Goal: Find specific page/section: Locate a particular part of the current website

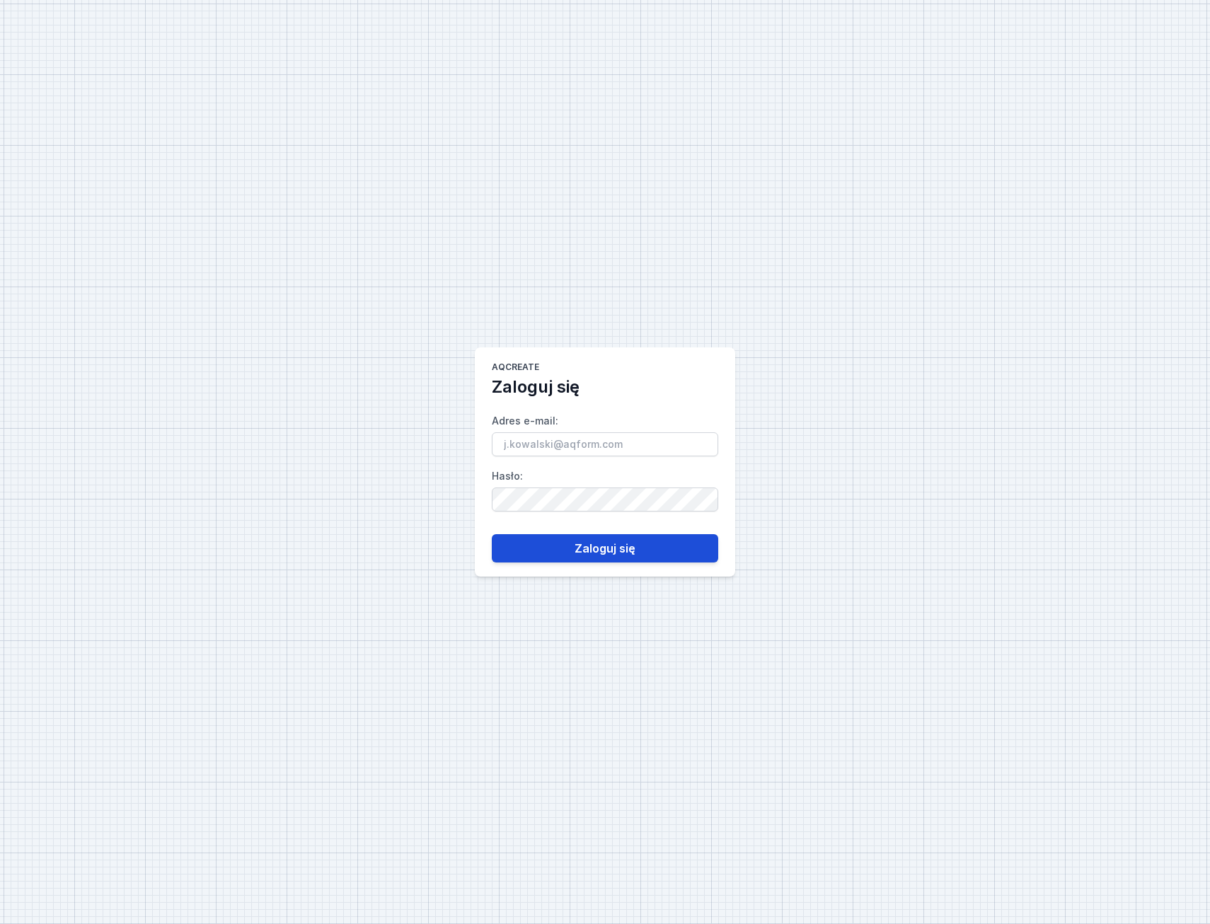
type input "[EMAIL_ADDRESS][PERSON_NAME][DOMAIN_NAME]"
click at [598, 553] on button "Zaloguj się" at bounding box center [605, 548] width 226 height 28
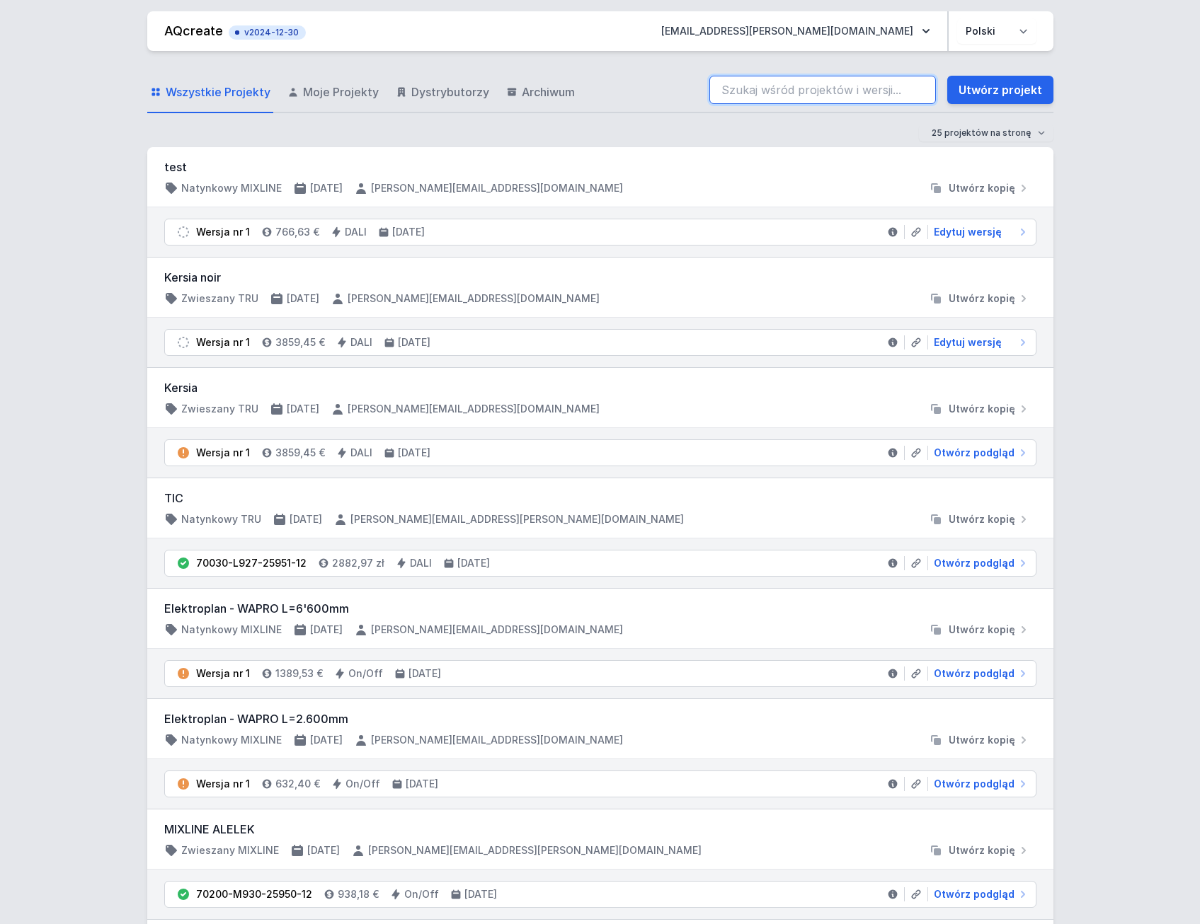
click at [834, 88] on input "search" at bounding box center [822, 90] width 226 height 28
paste input "70202-M927-24140-13"
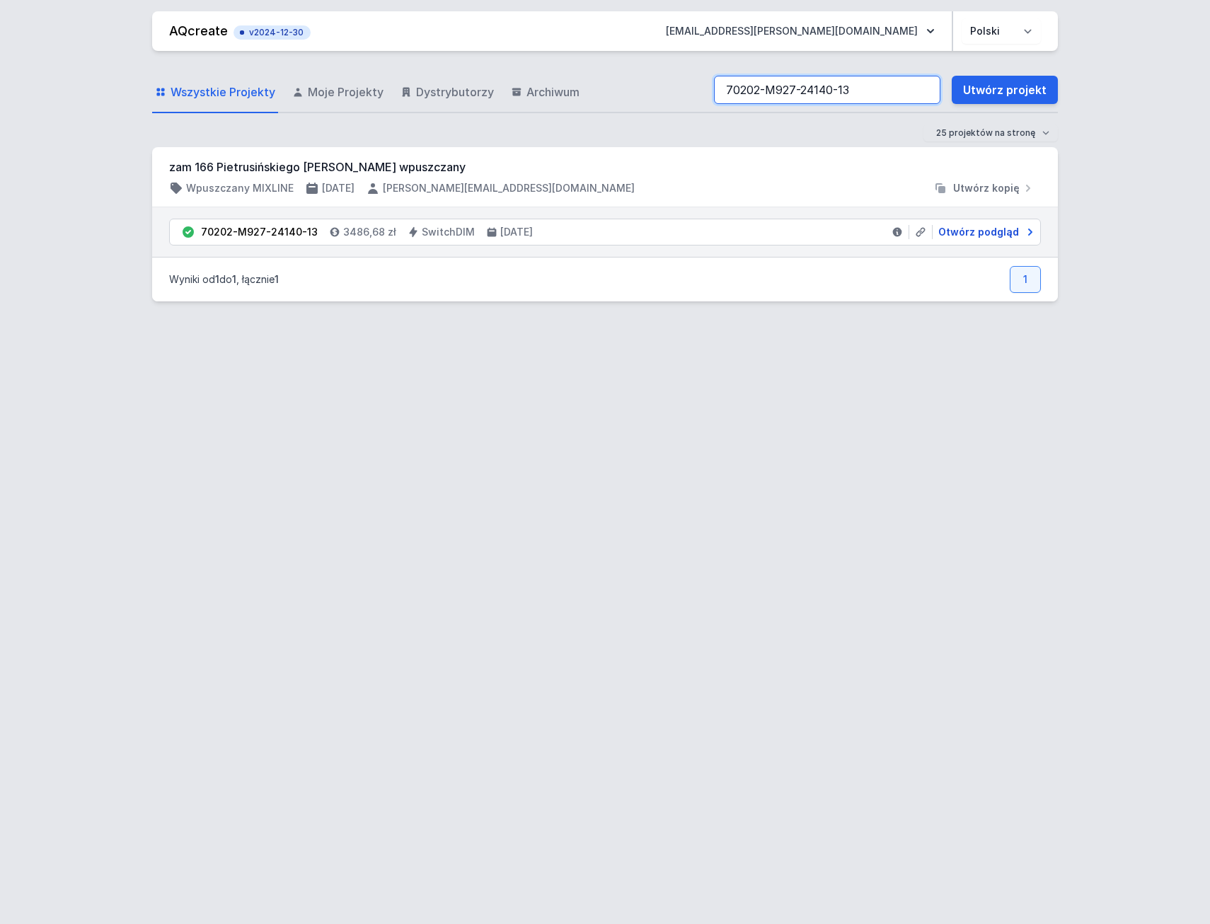
type input "70202-M927-24140-13"
click at [970, 231] on span "Otwórz podgląd" at bounding box center [979, 232] width 81 height 14
select select "3"
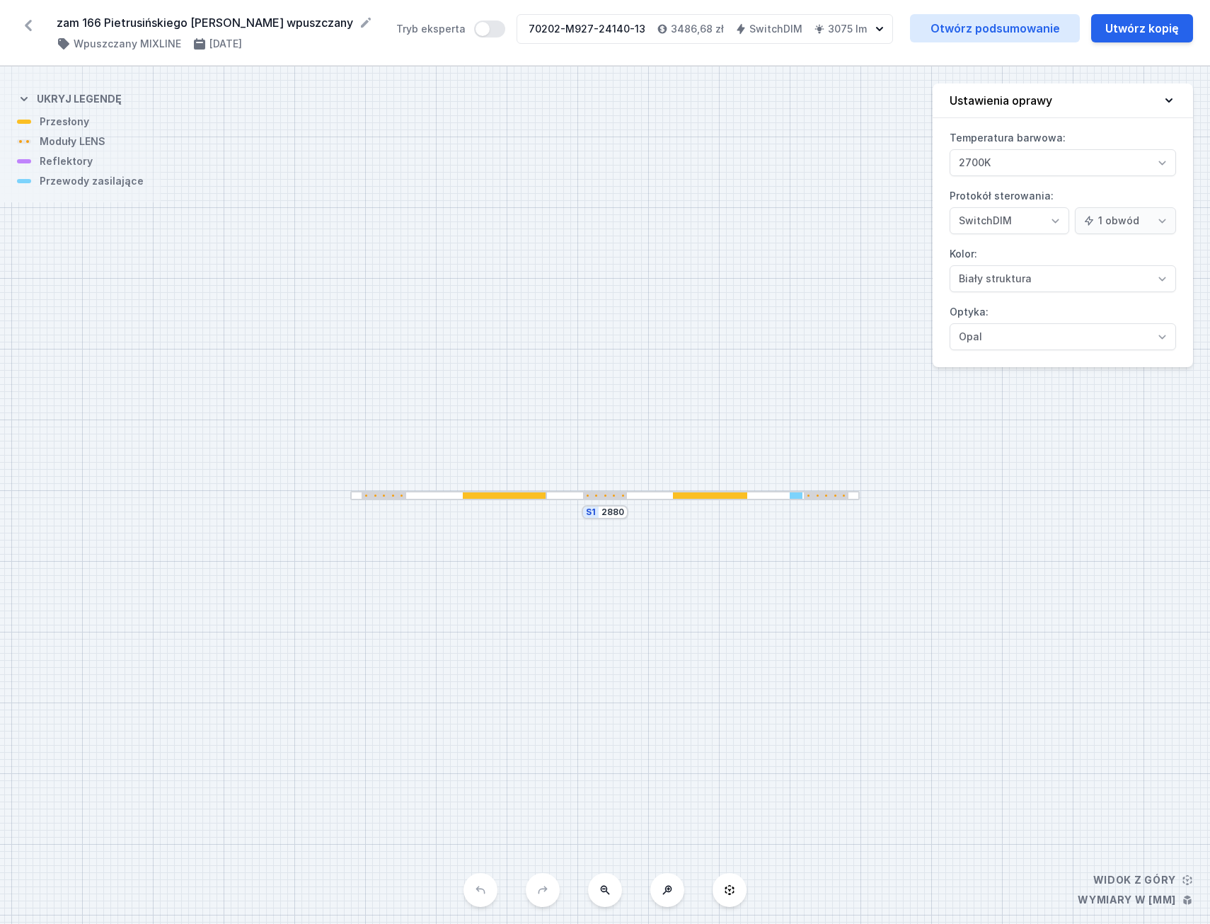
click at [482, 492] on div at bounding box center [448, 495] width 196 height 9
